Goal: Task Accomplishment & Management: Manage account settings

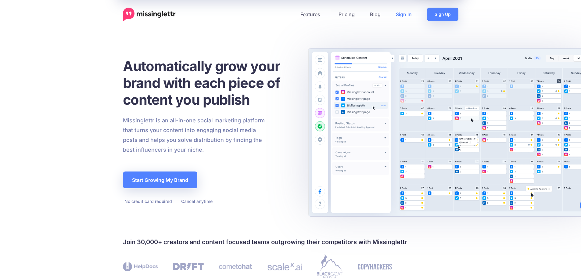
click at [404, 14] on link "Sign In" at bounding box center [403, 14] width 31 height 13
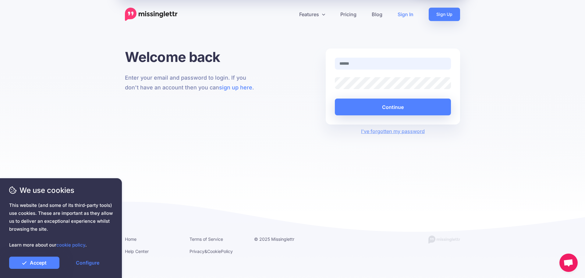
type input "**********"
click at [335, 98] on button "Continue" at bounding box center [393, 106] width 116 height 17
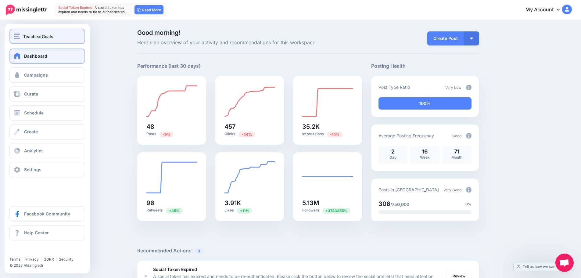
click at [31, 35] on span "TeachearGoals" at bounding box center [38, 36] width 30 height 7
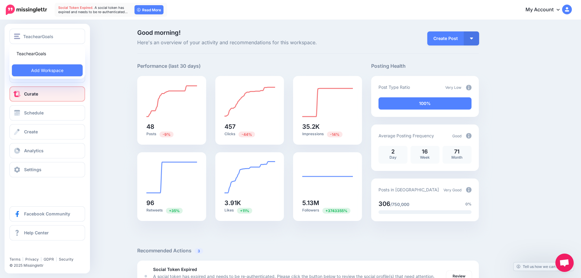
click at [29, 91] on span "Curate" at bounding box center [31, 93] width 14 height 5
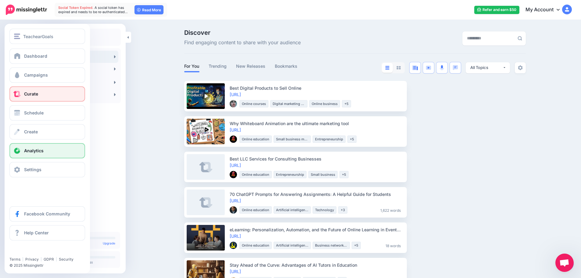
click at [39, 148] on span "Analytics" at bounding box center [34, 150] width 20 height 5
click at [19, 151] on span at bounding box center [17, 151] width 8 height 6
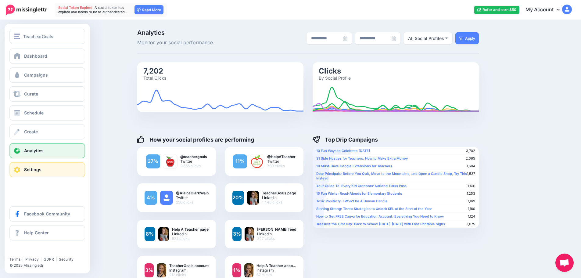
click at [23, 168] on link "Settings" at bounding box center [47, 169] width 76 height 15
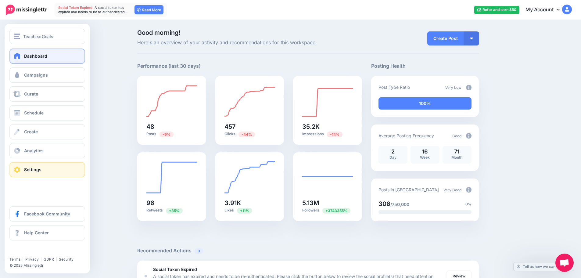
click at [18, 168] on span at bounding box center [17, 169] width 8 height 6
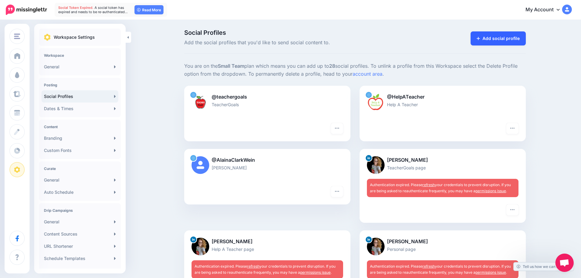
click at [487, 38] on link "Add social profile" at bounding box center [497, 38] width 55 height 14
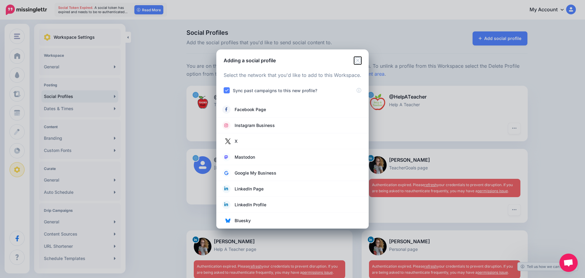
click at [356, 61] on icon "Close" at bounding box center [357, 60] width 7 height 7
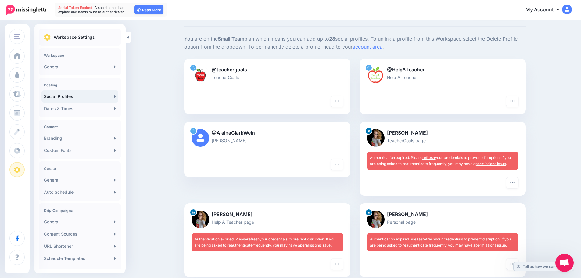
scroll to position [61, 0]
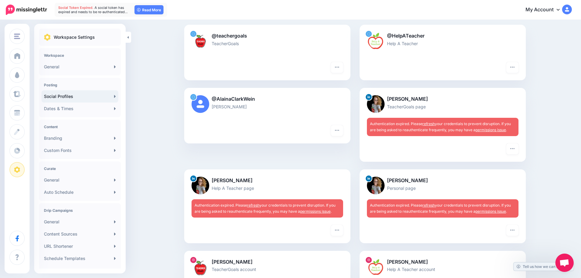
click at [430, 123] on link "refresh" at bounding box center [428, 123] width 12 height 5
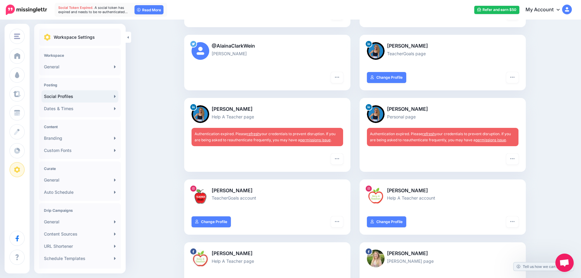
scroll to position [152, 0]
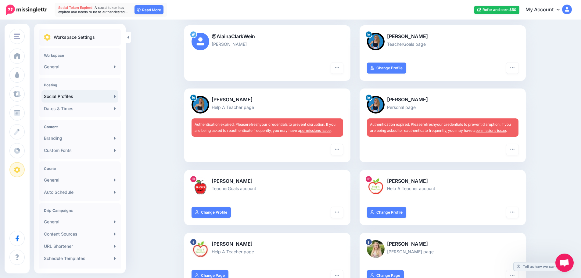
click at [431, 123] on link "refresh" at bounding box center [428, 124] width 12 height 5
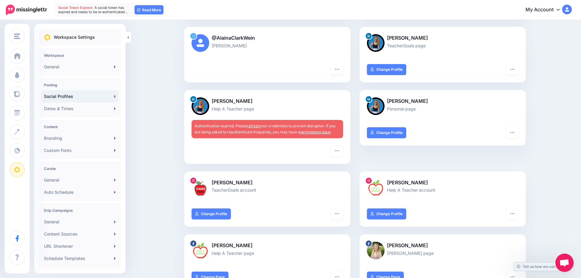
scroll to position [152, 0]
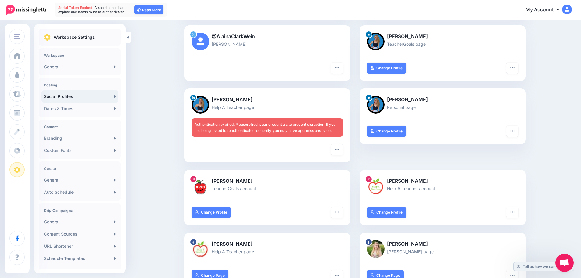
click at [252, 124] on link "refresh" at bounding box center [253, 124] width 12 height 5
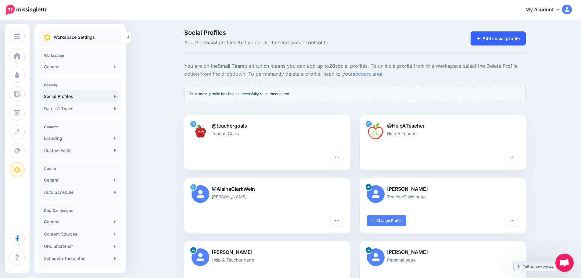
click at [491, 40] on link "Add social profile" at bounding box center [497, 38] width 55 height 14
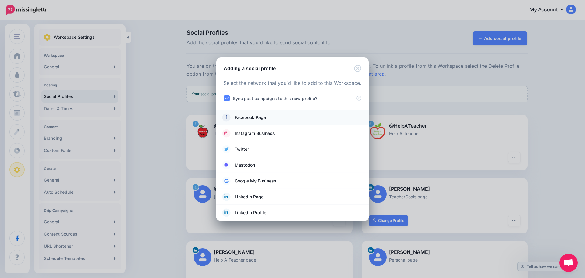
click at [258, 117] on span "Facebook Page" at bounding box center [250, 117] width 31 height 7
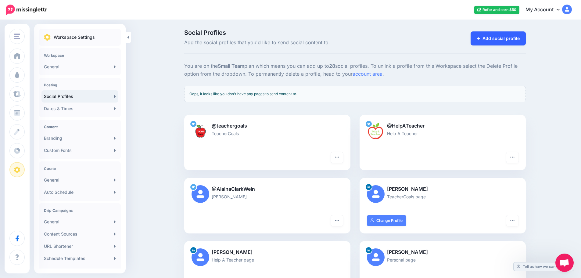
click at [501, 35] on link "Add social profile" at bounding box center [497, 38] width 55 height 14
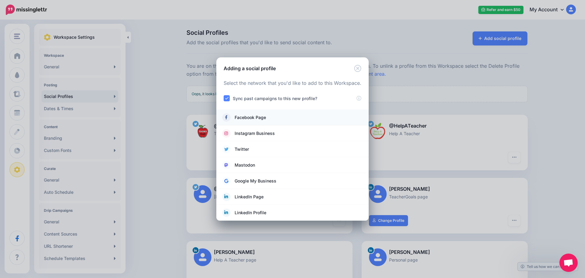
click at [256, 116] on span "Facebook Page" at bounding box center [250, 117] width 31 height 7
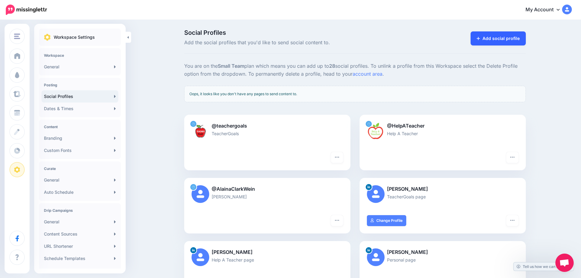
click at [496, 41] on link "Add social profile" at bounding box center [497, 38] width 55 height 14
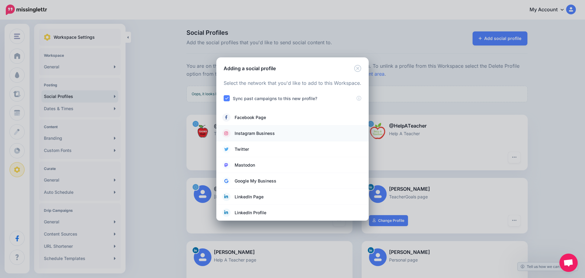
click at [268, 134] on span "Instagram Business" at bounding box center [255, 133] width 40 height 7
